Goal: Information Seeking & Learning: Learn about a topic

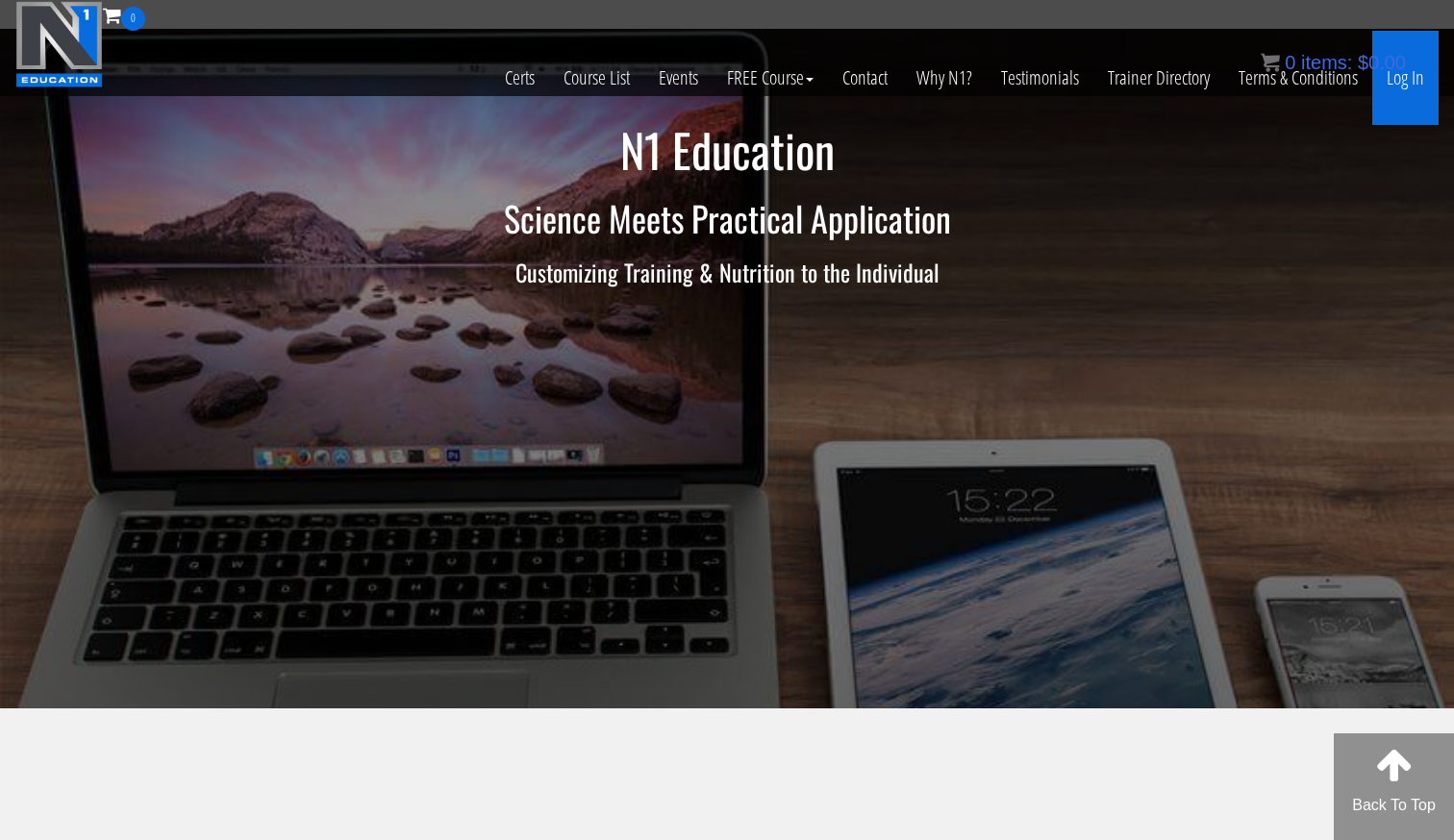
click at [1407, 85] on link "Log In" at bounding box center [1405, 78] width 66 height 95
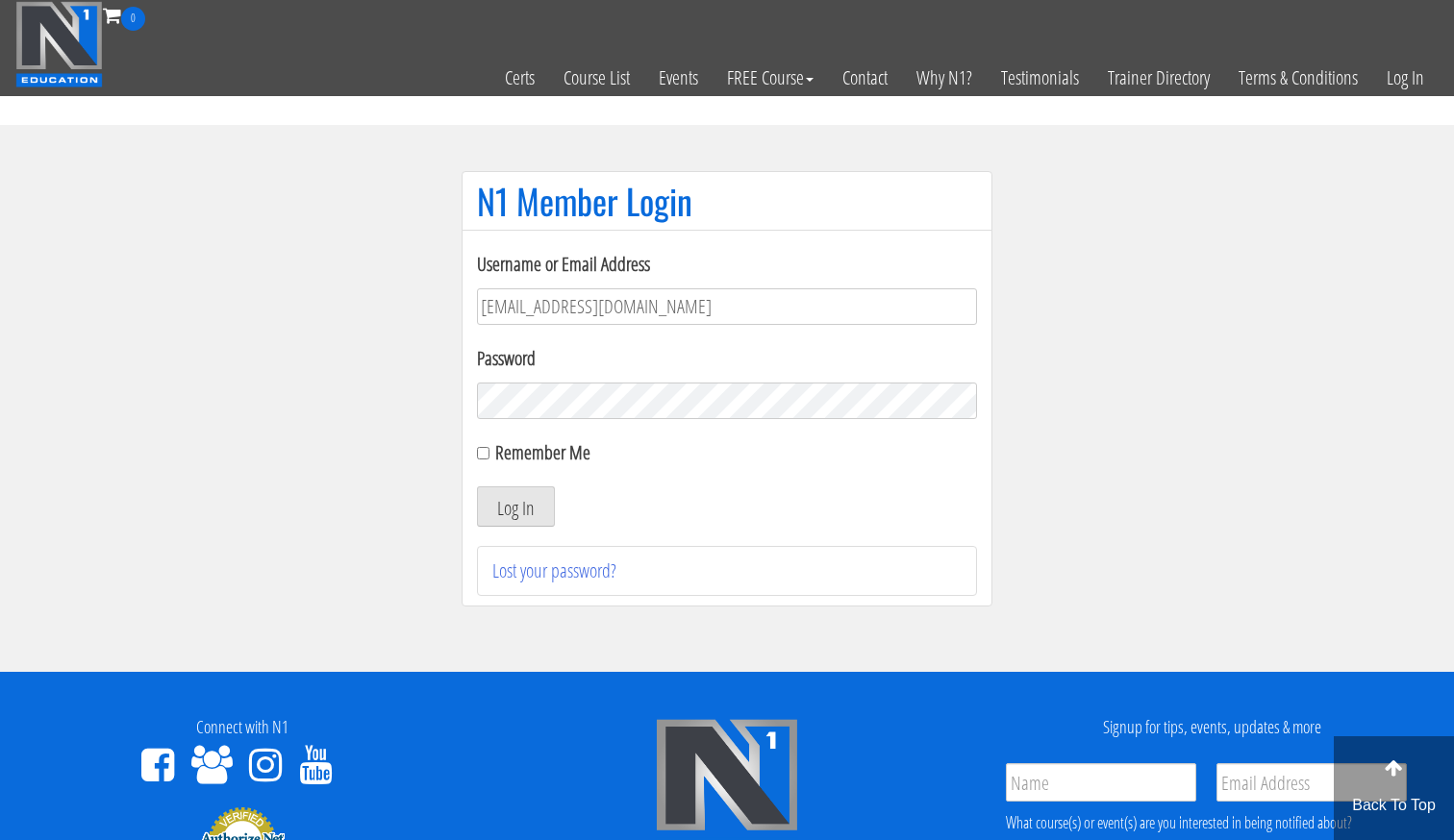
type input "[EMAIL_ADDRESS][DOMAIN_NAME]"
click at [515, 507] on button "Log In" at bounding box center [515, 506] width 78 height 40
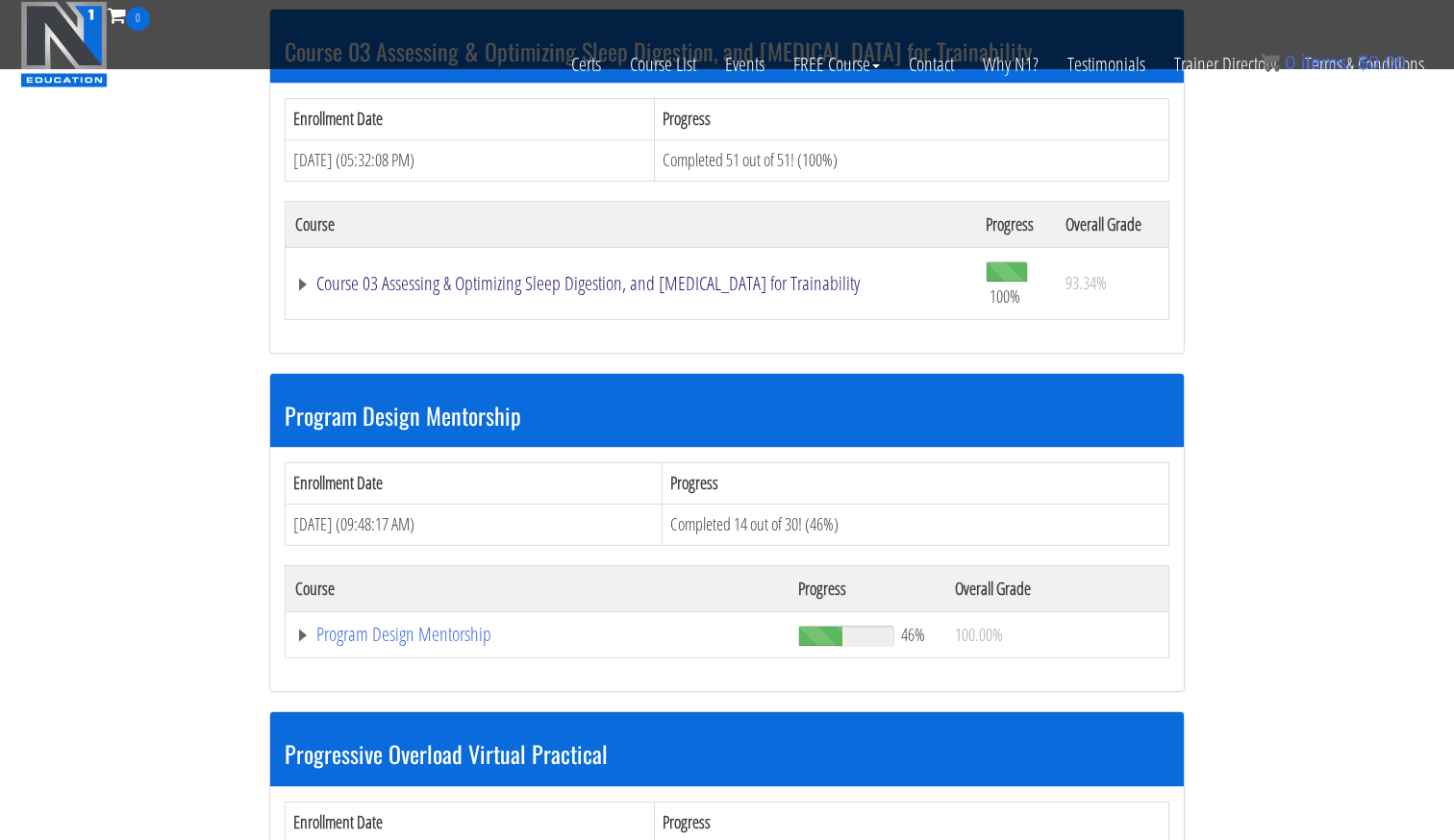
scroll to position [1881, 0]
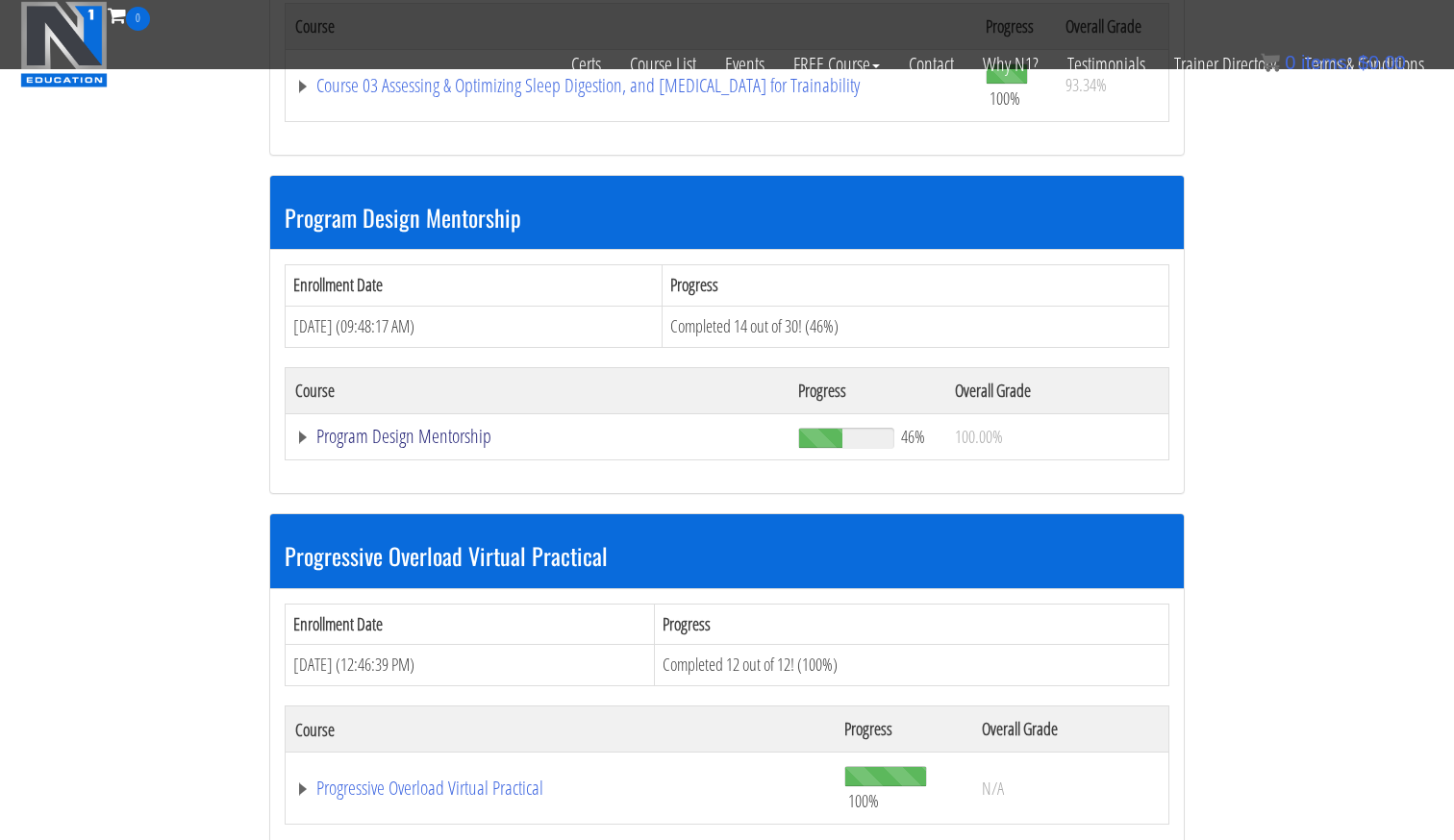
click at [468, 434] on link "Program Design Mentorship" at bounding box center [537, 436] width 484 height 20
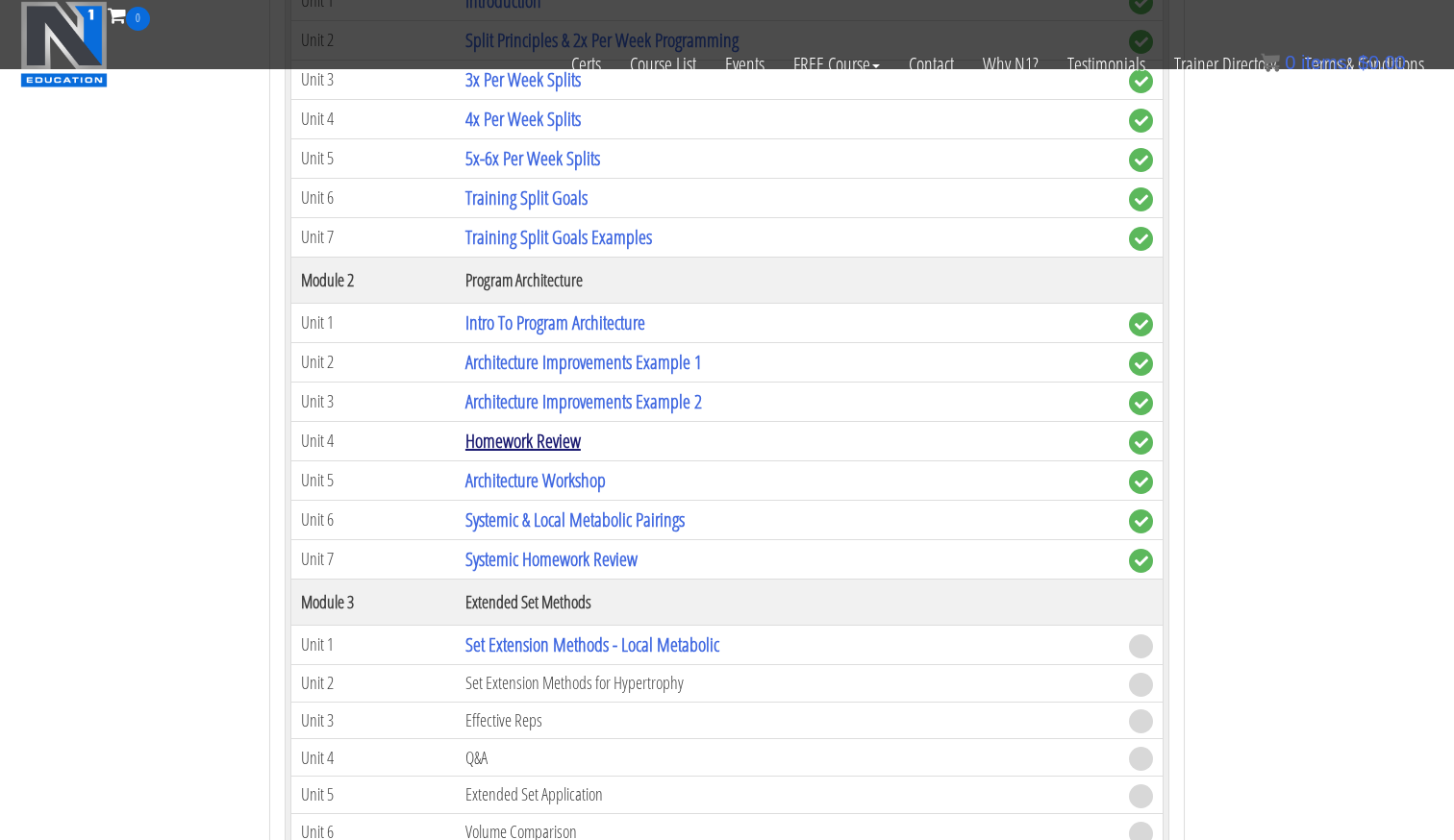
scroll to position [2446, 0]
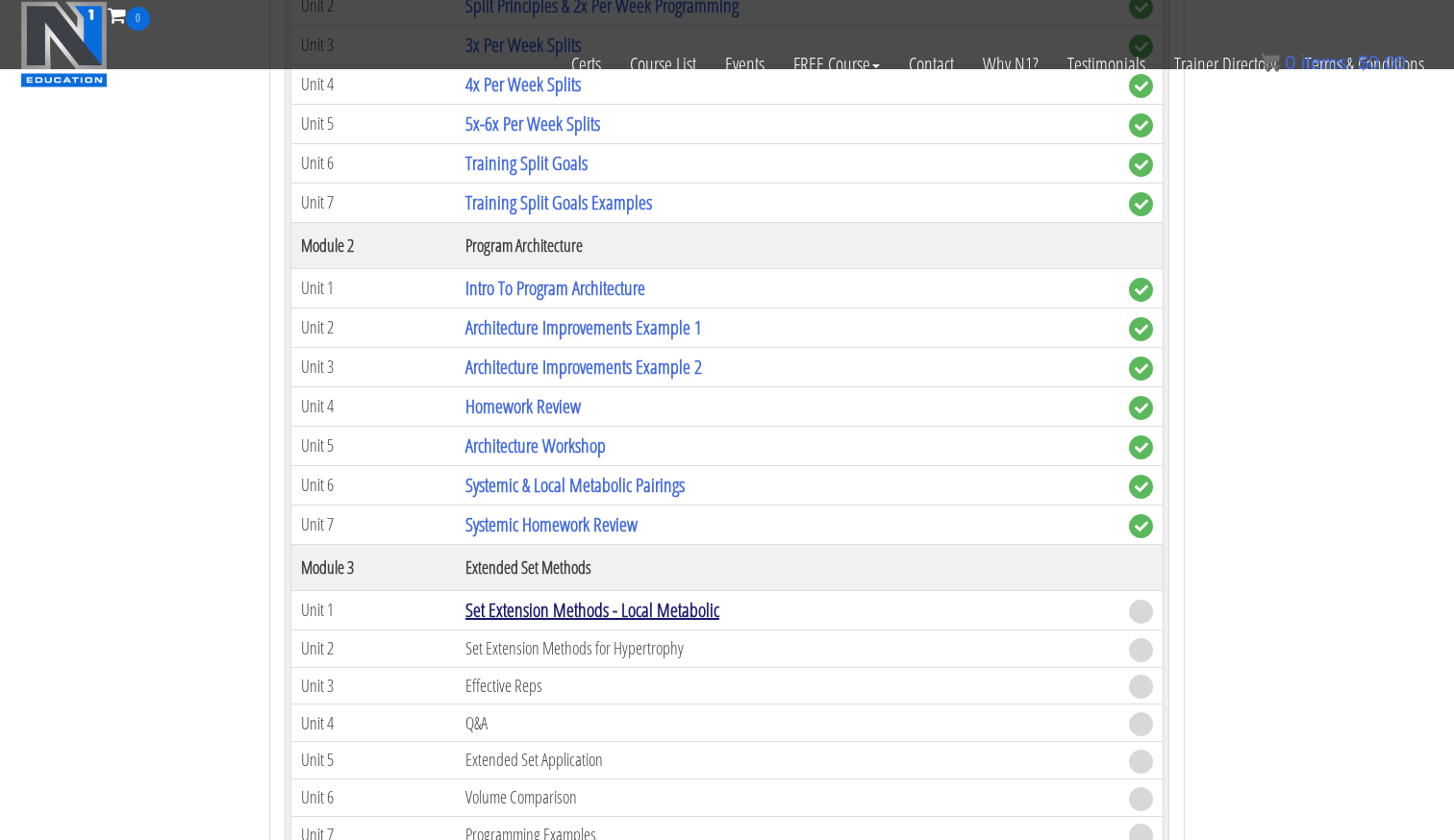
click at [608, 610] on link "Set Extension Methods - Local Metabolic" at bounding box center [593, 610] width 254 height 26
